Goal: Task Accomplishment & Management: Complete application form

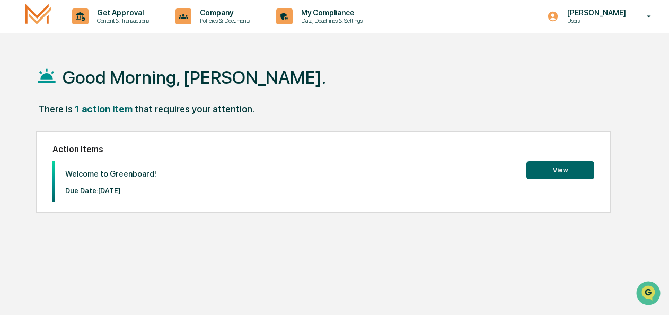
click at [562, 172] on button "View" at bounding box center [560, 170] width 68 height 18
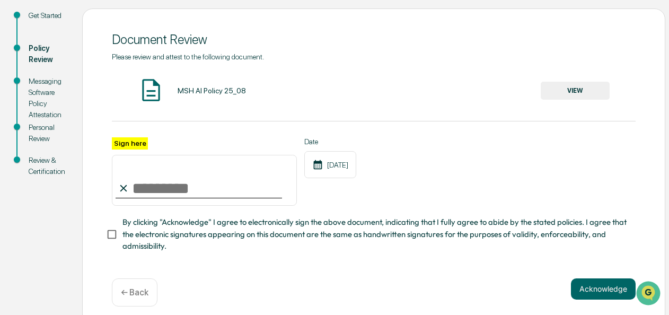
scroll to position [131, 0]
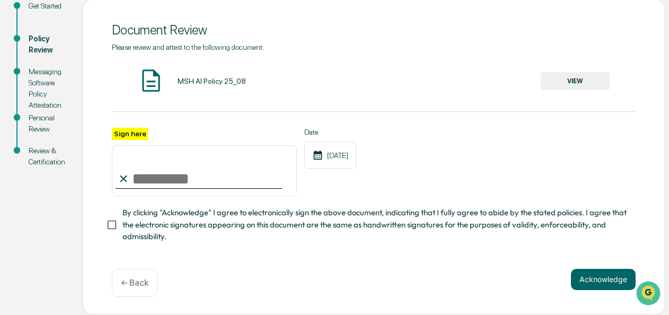
click at [156, 169] on input "Sign here" at bounding box center [204, 170] width 185 height 51
type input "**********"
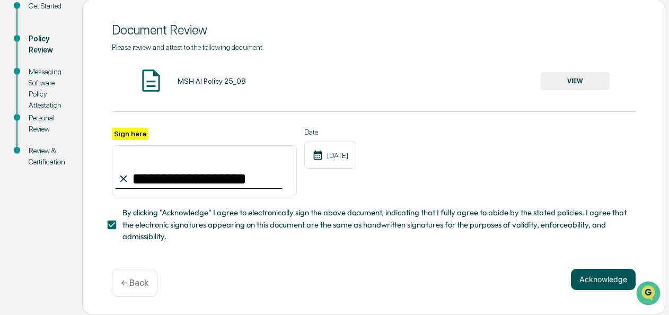
click at [595, 278] on button "Acknowledge" at bounding box center [603, 279] width 65 height 21
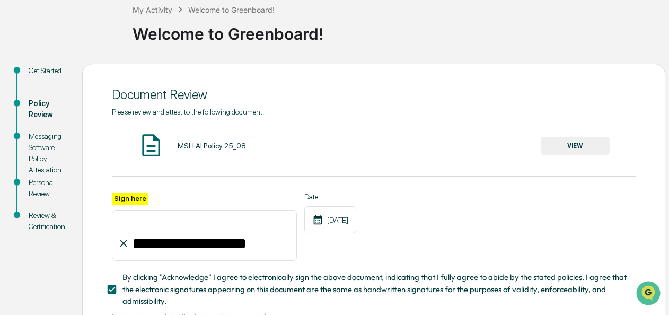
scroll to position [0, 0]
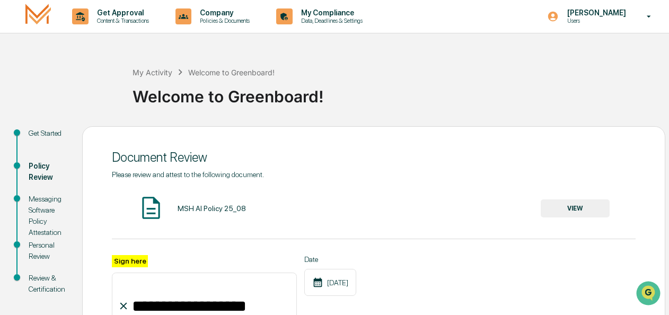
click at [577, 208] on button "VIEW" at bounding box center [575, 208] width 69 height 18
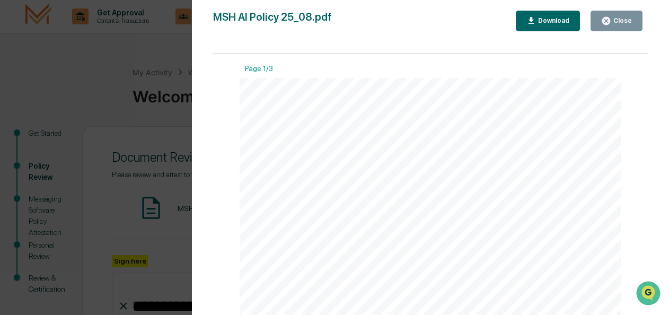
click at [617, 20] on div "Close" at bounding box center [621, 20] width 21 height 7
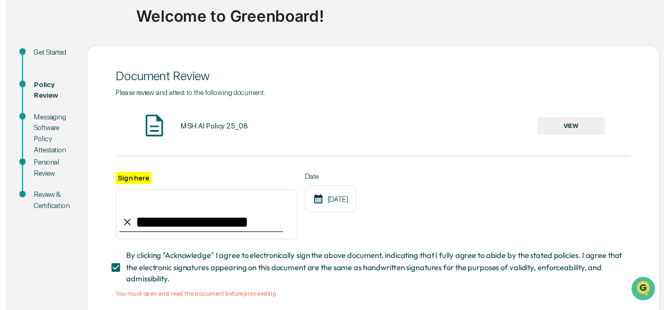
scroll to position [144, 0]
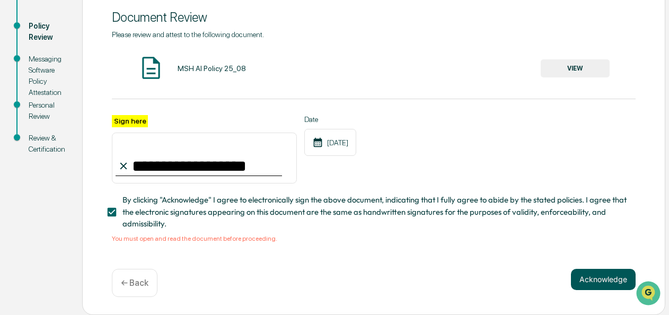
click at [604, 282] on button "Acknowledge" at bounding box center [603, 279] width 65 height 21
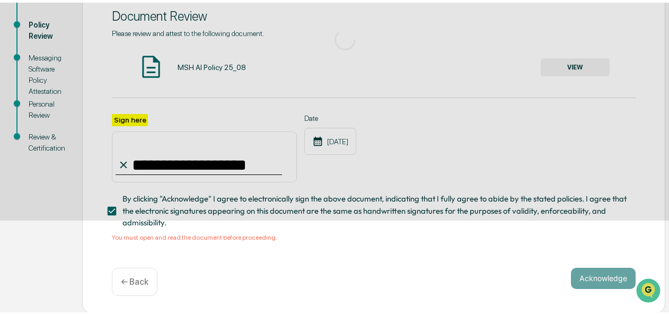
scroll to position [112, 0]
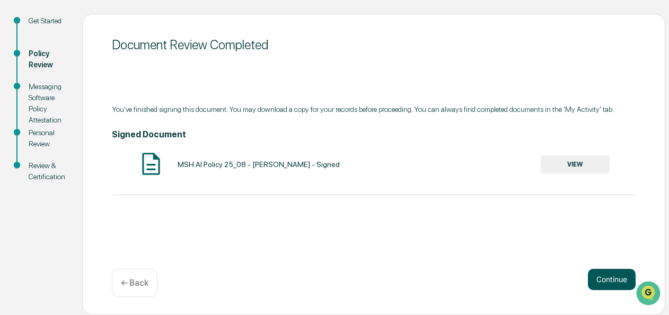
click at [607, 278] on button "Continue" at bounding box center [612, 279] width 48 height 21
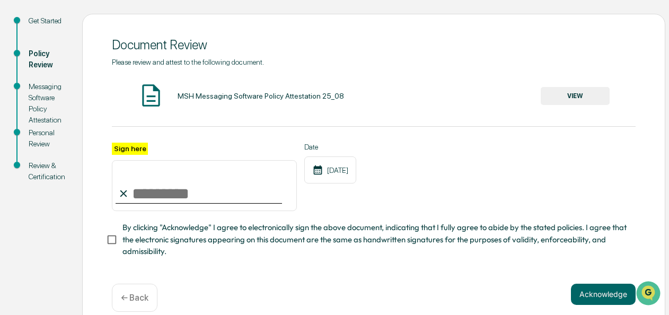
click at [166, 194] on input "Sign here" at bounding box center [204, 185] width 185 height 51
type input "**********"
click at [575, 95] on button "VIEW" at bounding box center [575, 96] width 69 height 18
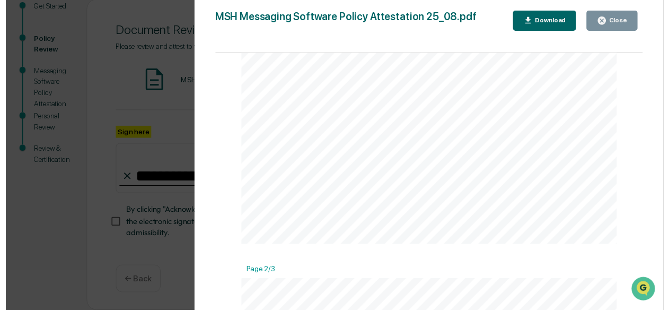
scroll to position [167, 0]
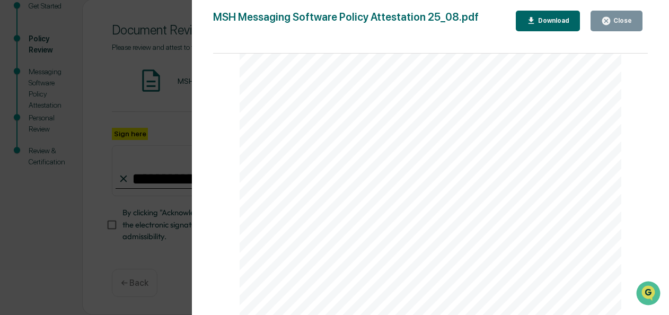
click at [613, 21] on div "Close" at bounding box center [621, 20] width 21 height 7
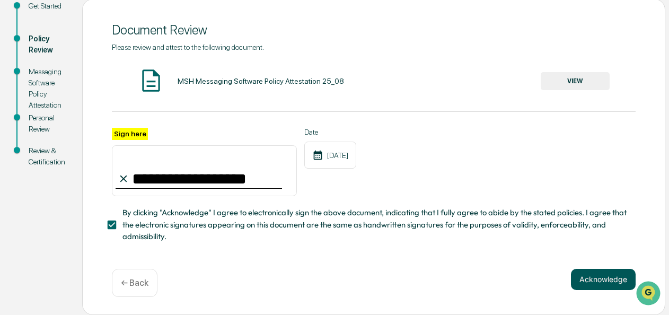
click at [598, 282] on button "Acknowledge" at bounding box center [603, 279] width 65 height 21
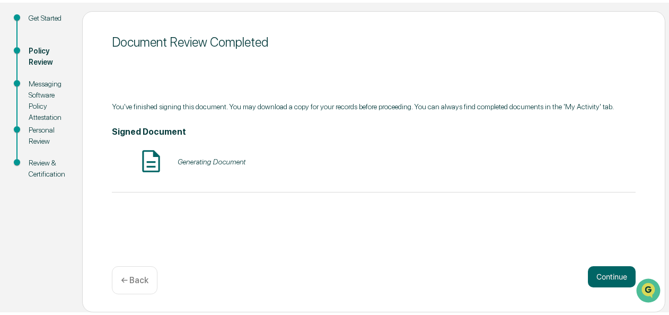
scroll to position [112, 0]
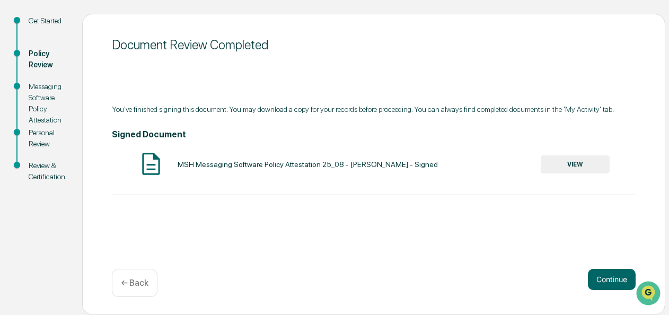
click at [575, 164] on button "VIEW" at bounding box center [575, 164] width 69 height 18
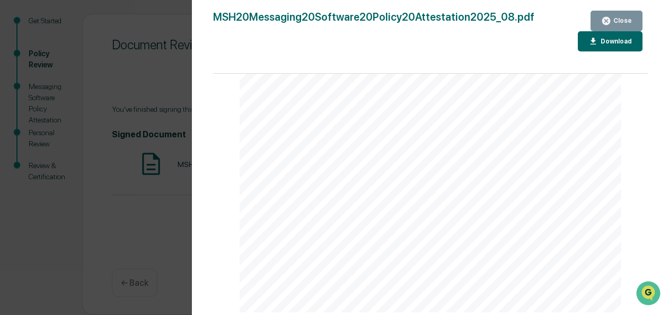
scroll to position [795, 0]
click at [596, 44] on icon "button" at bounding box center [593, 41] width 6 height 7
click at [608, 20] on icon "button" at bounding box center [606, 21] width 10 height 10
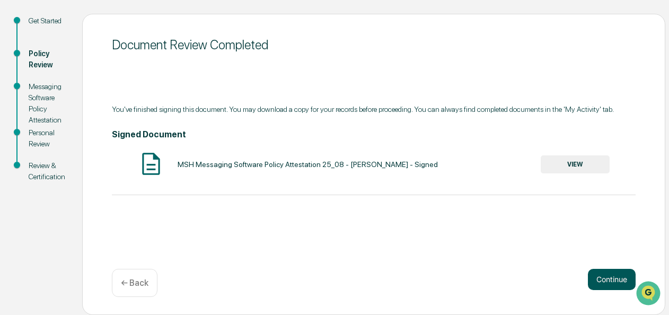
click at [615, 279] on button "Continue" at bounding box center [612, 279] width 48 height 21
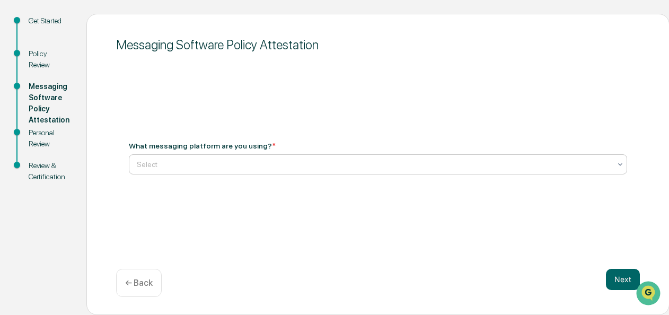
click at [616, 161] on icon at bounding box center [620, 164] width 8 height 8
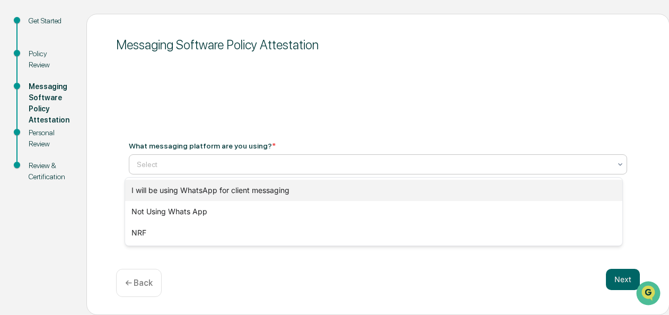
click at [236, 191] on div "I will be using WhatsApp for client messaging" at bounding box center [374, 190] width 498 height 21
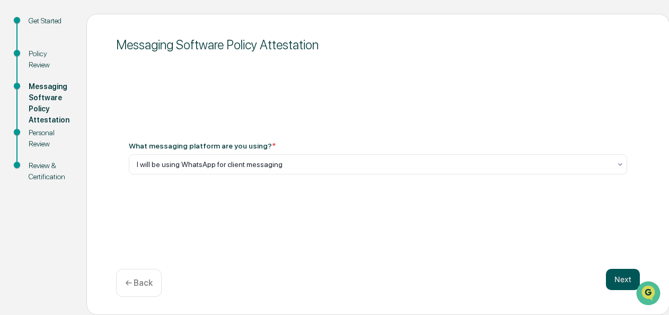
click at [614, 281] on button "Next" at bounding box center [623, 279] width 34 height 21
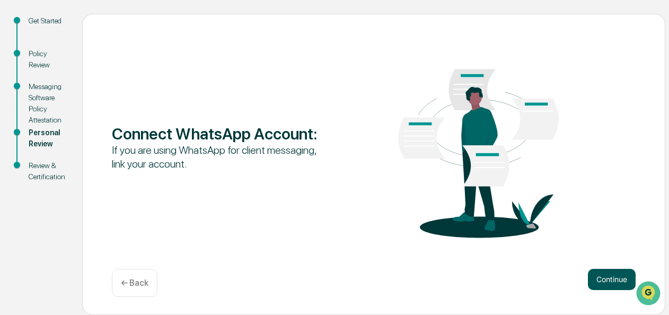
click at [613, 282] on button "Continue" at bounding box center [612, 279] width 48 height 21
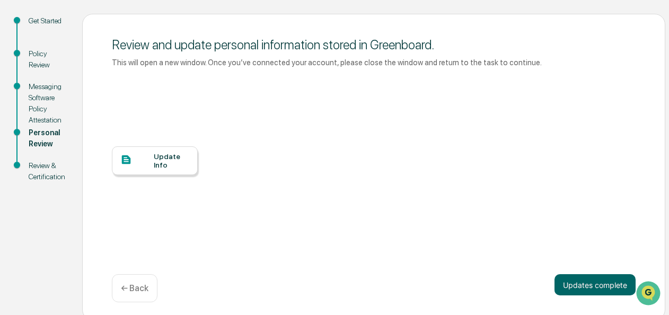
click at [162, 163] on div "Update Info" at bounding box center [172, 160] width 36 height 17
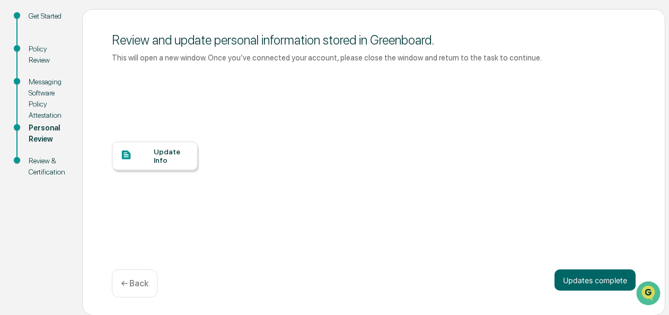
scroll to position [118, 0]
click at [162, 158] on div "Update Info" at bounding box center [172, 155] width 36 height 17
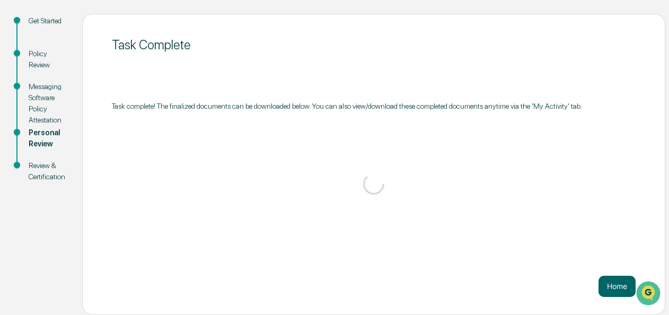
scroll to position [112, 0]
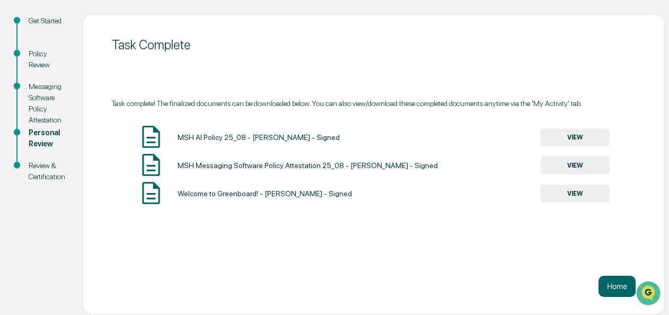
click at [31, 176] on div "Review & Certification" at bounding box center [47, 171] width 37 height 22
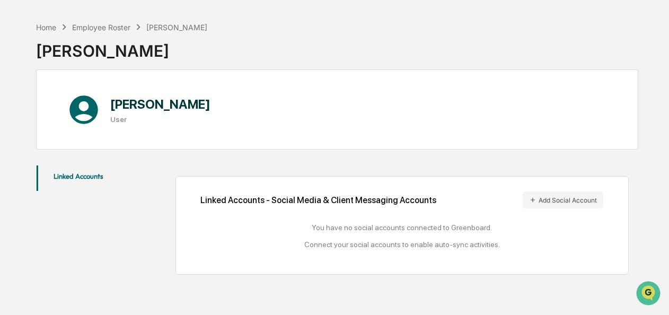
scroll to position [50, 0]
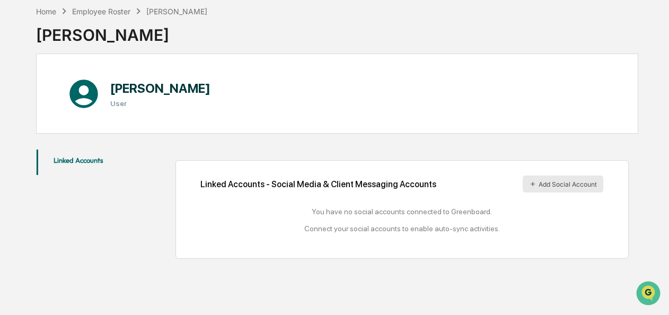
click at [547, 182] on button "Add Social Account" at bounding box center [563, 183] width 81 height 17
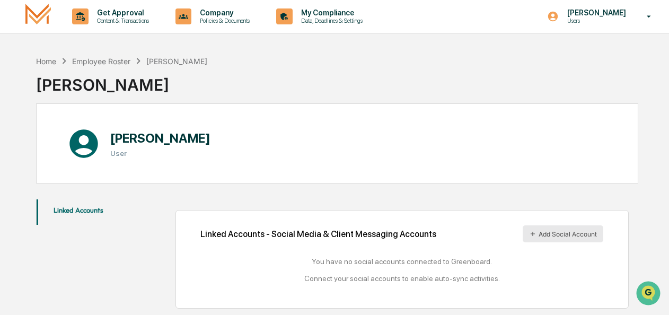
click at [554, 231] on button "Add Social Account" at bounding box center [563, 233] width 81 height 17
click at [560, 232] on button "Add Social Account" at bounding box center [563, 233] width 81 height 17
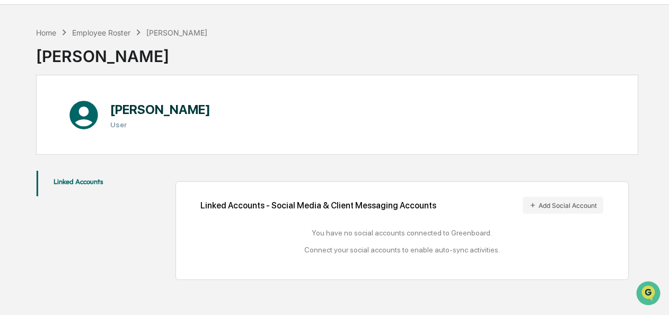
scroll to position [50, 0]
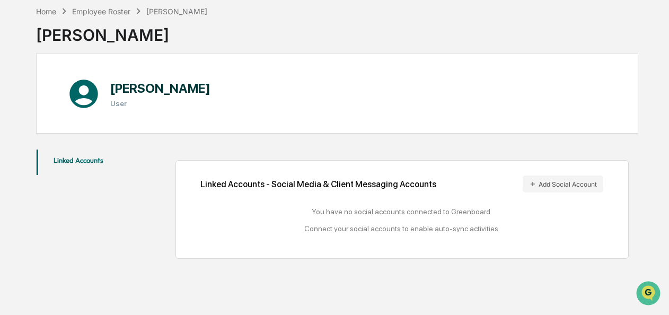
drag, startPoint x: 552, startPoint y: 183, endPoint x: 553, endPoint y: 266, distance: 83.2
click at [553, 266] on div "Home Employee Roster Richard Davis Richard Davis Richard Davis User Linked Acco…" at bounding box center [337, 158] width 634 height 315
click at [553, 181] on button "Add Social Account" at bounding box center [563, 183] width 81 height 17
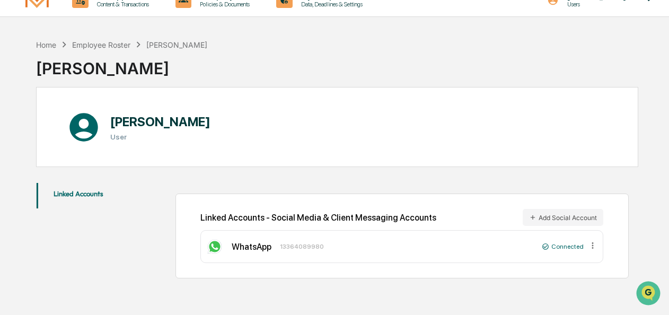
scroll to position [0, 0]
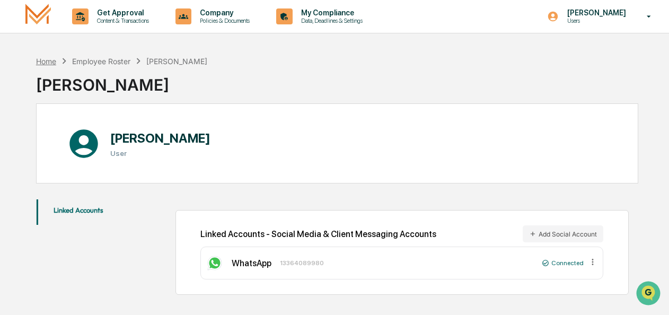
click at [52, 61] on div "Home" at bounding box center [46, 61] width 20 height 9
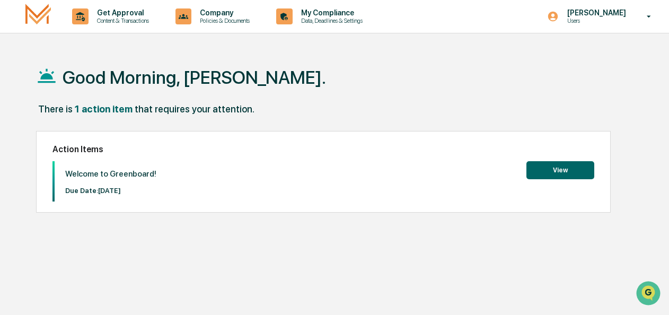
click at [552, 172] on button "View" at bounding box center [560, 170] width 68 height 18
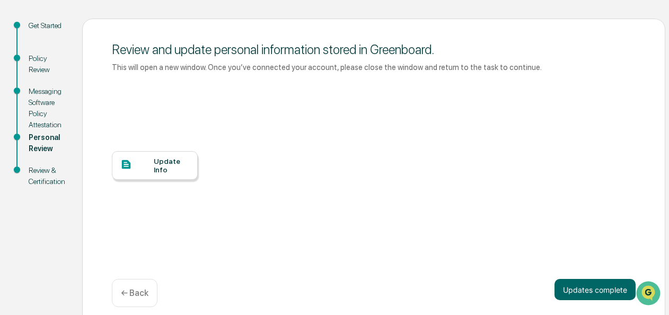
scroll to position [118, 0]
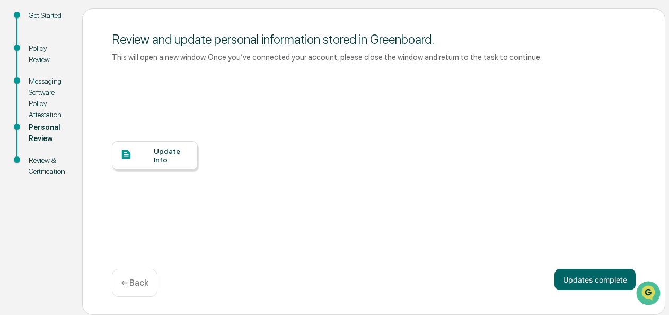
click at [141, 161] on div at bounding box center [136, 154] width 33 height 13
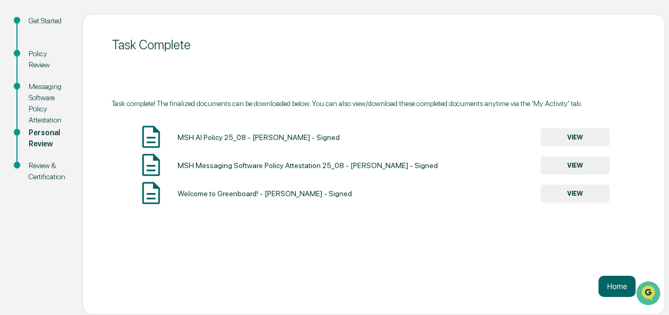
scroll to position [112, 0]
click at [41, 171] on div "Review & Certification" at bounding box center [47, 171] width 37 height 22
click at [628, 287] on button "Home" at bounding box center [616, 286] width 37 height 21
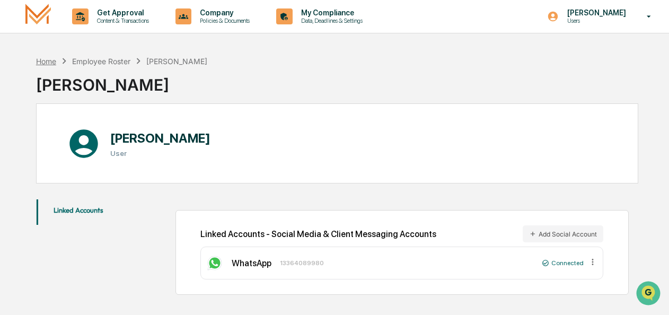
click at [48, 57] on div "Home" at bounding box center [46, 61] width 20 height 9
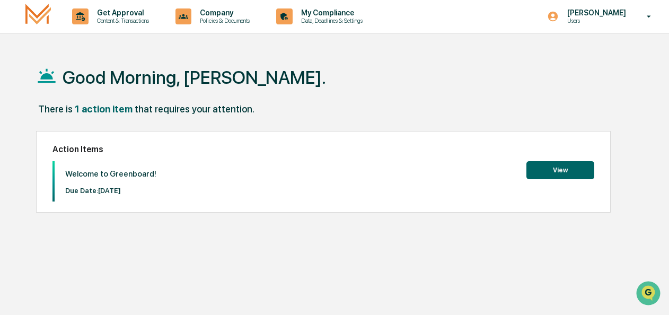
click at [546, 173] on button "View" at bounding box center [560, 170] width 68 height 18
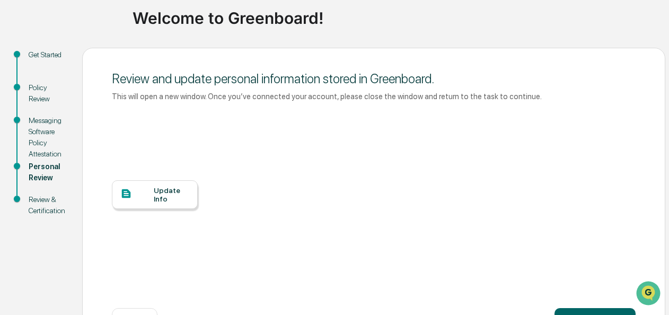
scroll to position [118, 0]
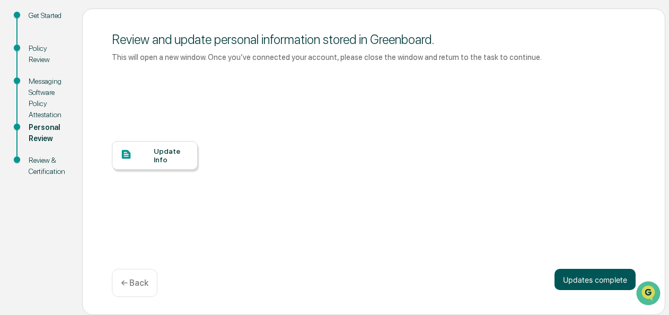
click at [585, 277] on button "Updates complete" at bounding box center [594, 279] width 81 height 21
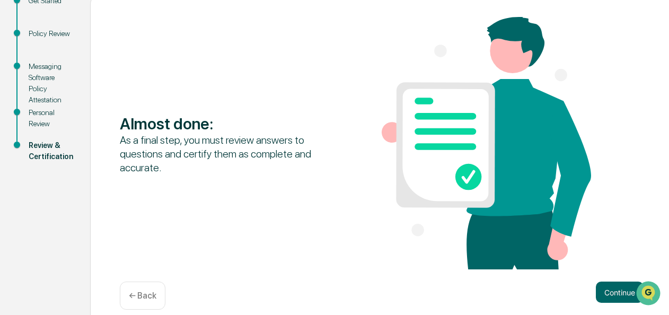
scroll to position [146, 0]
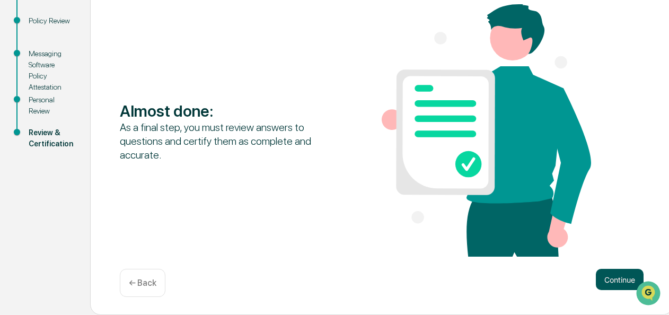
click at [609, 275] on button "Continue" at bounding box center [620, 279] width 48 height 21
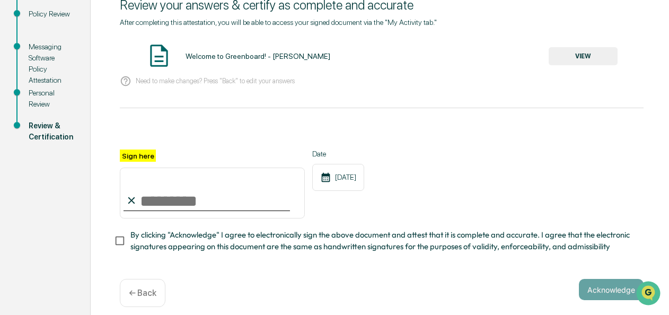
scroll to position [166, 0]
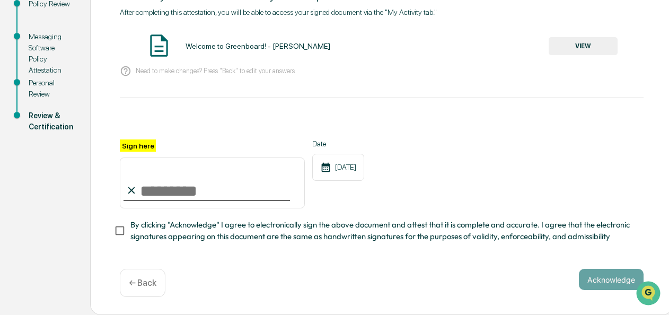
click at [169, 183] on input "Sign here" at bounding box center [212, 182] width 185 height 51
type input "**********"
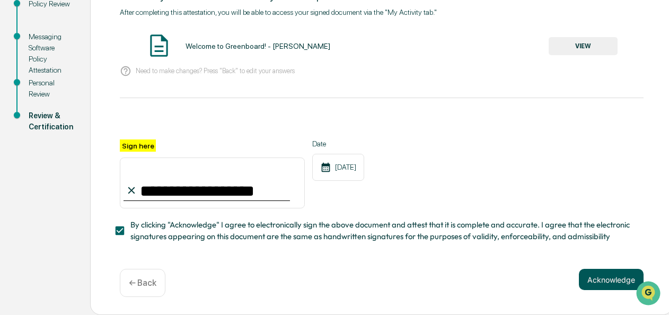
click at [599, 283] on button "Acknowledge" at bounding box center [611, 279] width 65 height 21
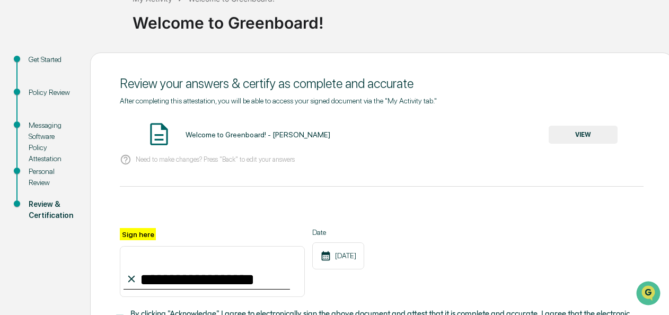
scroll to position [0, 0]
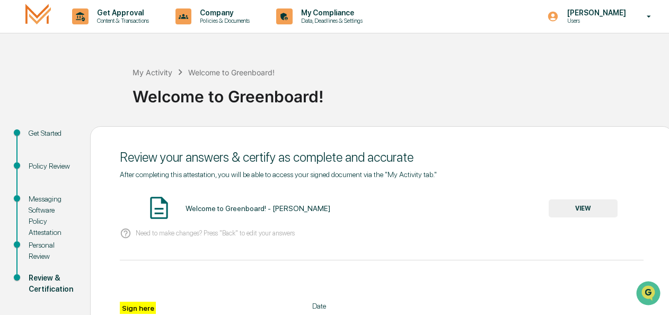
click at [573, 202] on button "VIEW" at bounding box center [583, 208] width 69 height 18
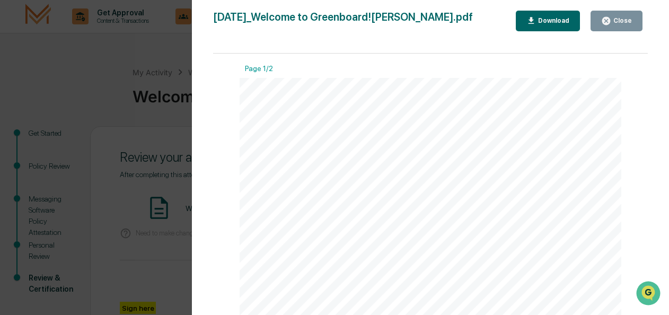
click at [606, 18] on icon "button" at bounding box center [606, 21] width 8 height 8
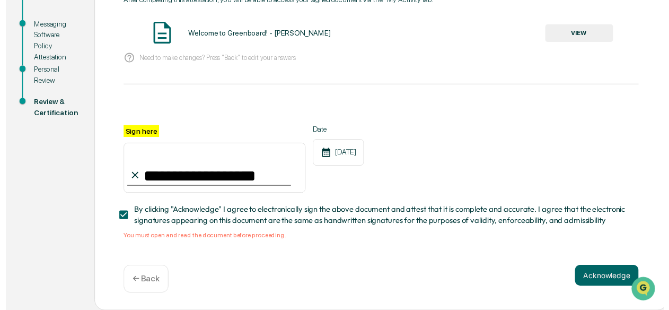
scroll to position [179, 0]
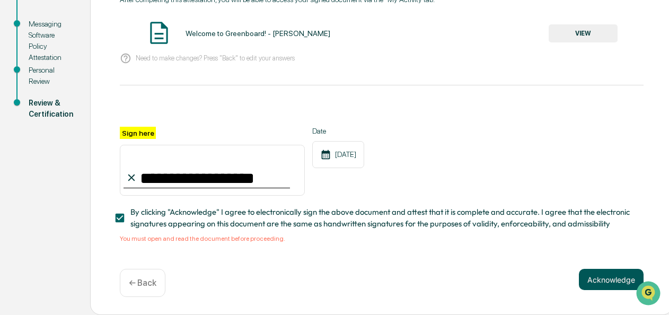
click at [598, 281] on button "Acknowledge" at bounding box center [611, 279] width 65 height 21
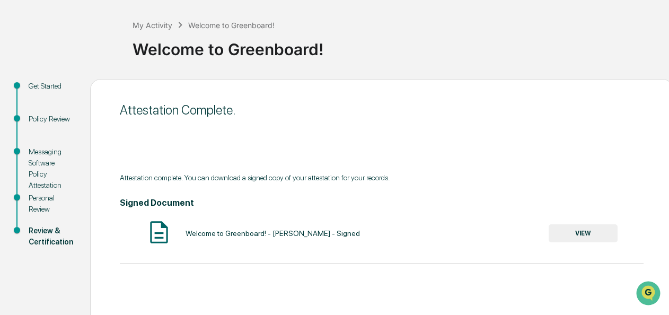
scroll to position [0, 0]
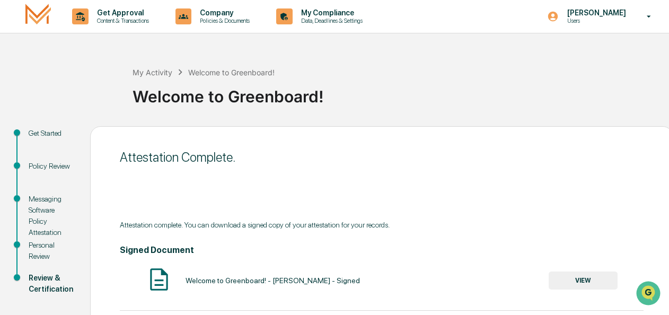
click at [568, 279] on button "VIEW" at bounding box center [583, 280] width 69 height 18
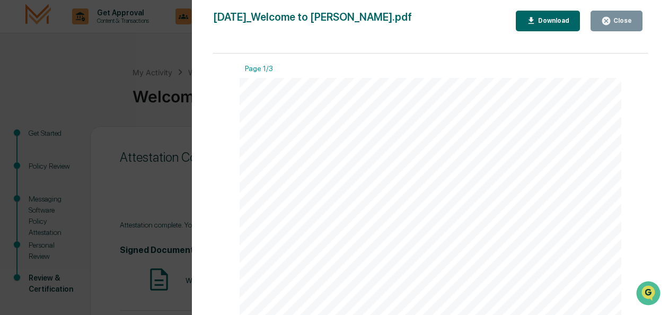
click at [541, 23] on div "Download" at bounding box center [552, 20] width 33 height 7
